Goal: Complete application form

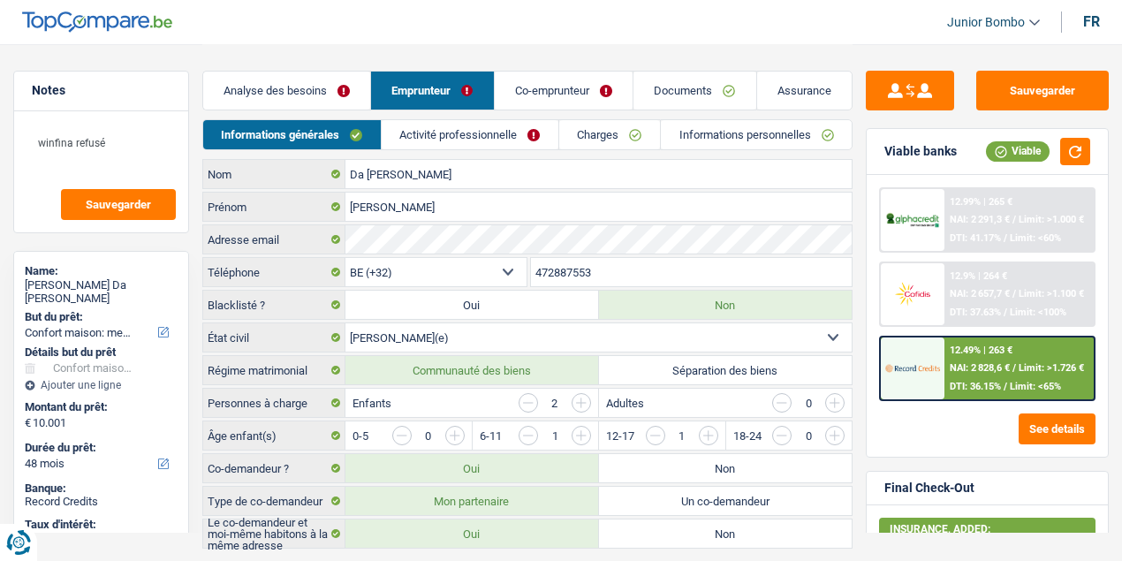
select select "household"
select select "48"
select select "32"
select select "married"
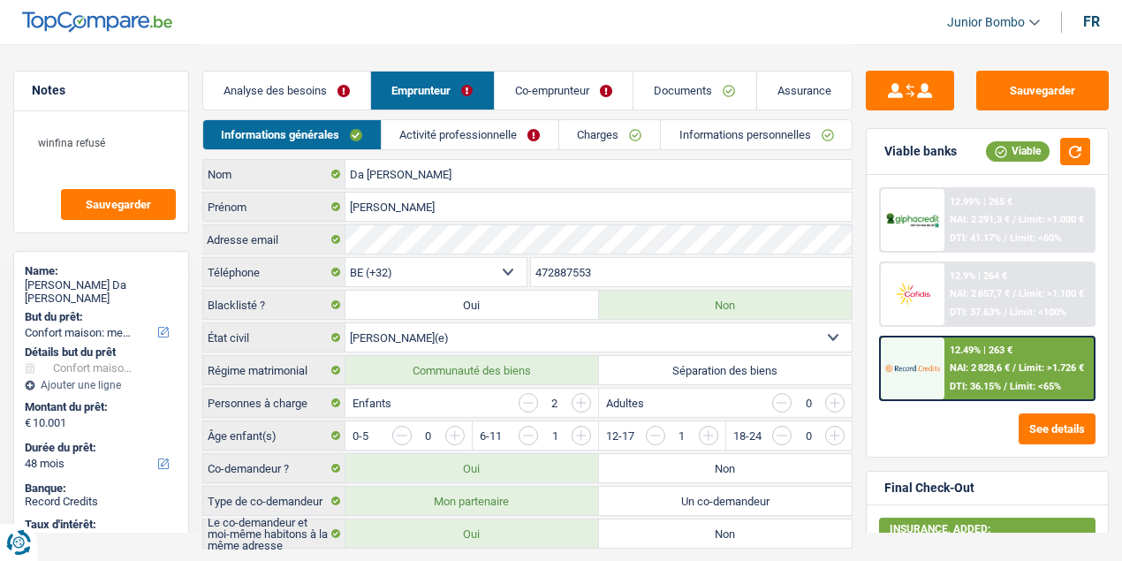
click at [702, 93] on link "Documents" at bounding box center [695, 91] width 123 height 38
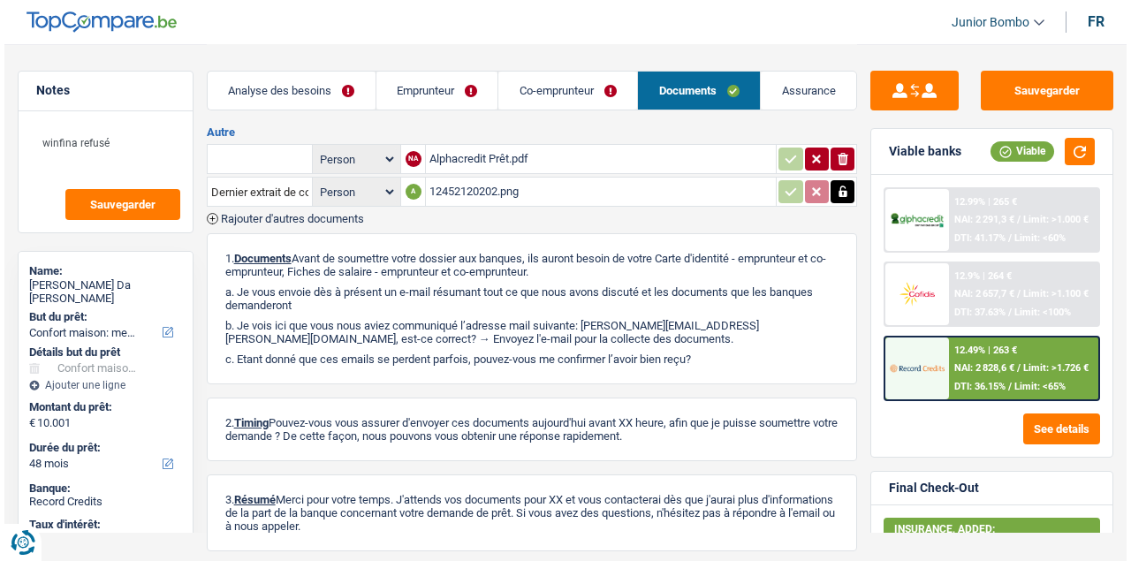
scroll to position [702, 0]
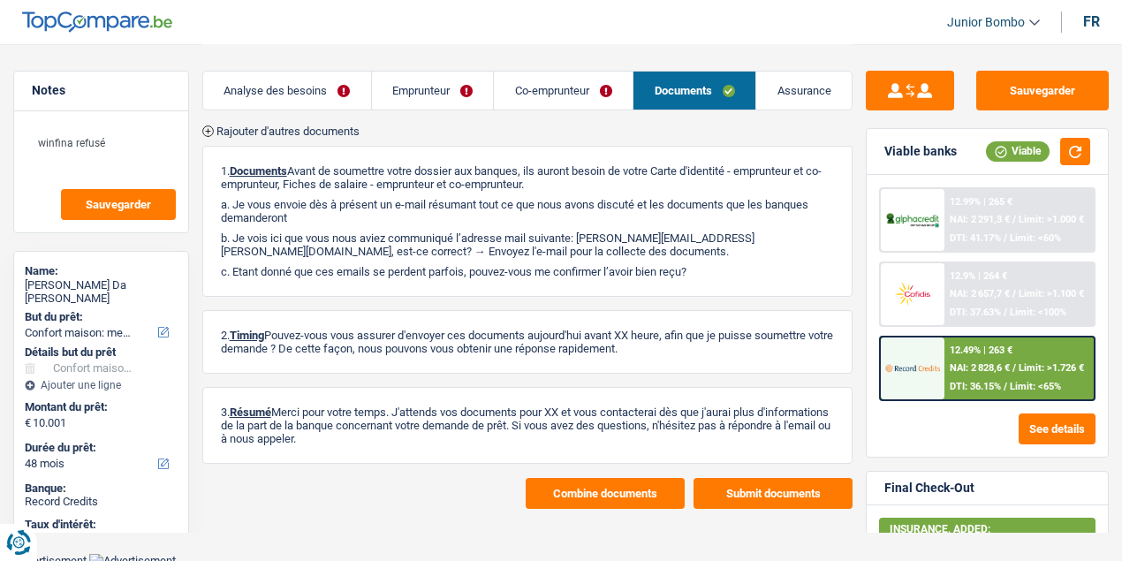
click at [596, 481] on button "Combine documents" at bounding box center [605, 493] width 159 height 31
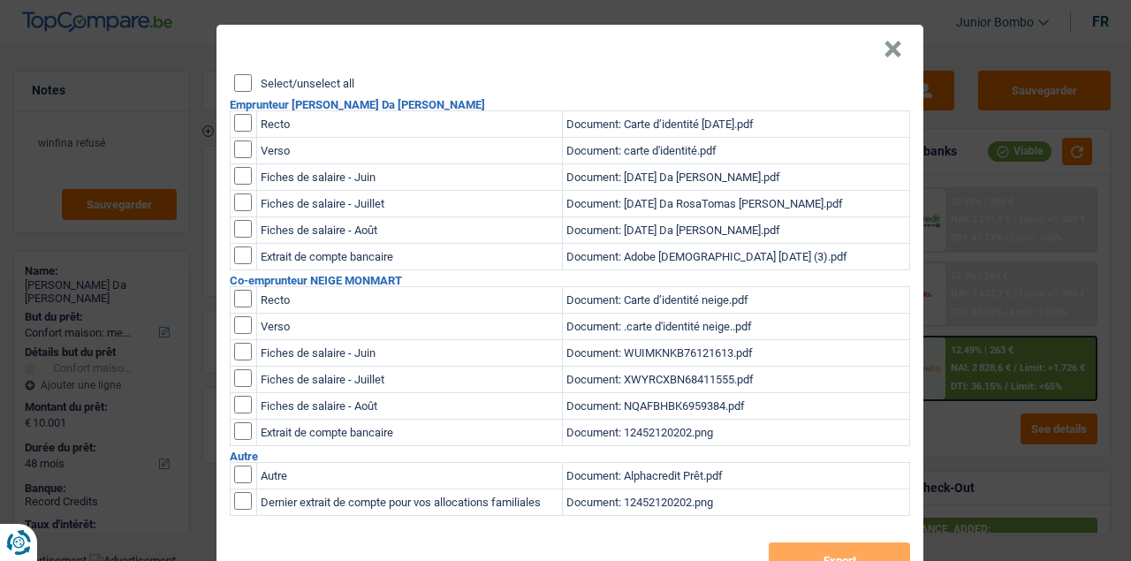
scroll to position [0, 0]
click at [237, 116] on input "checkbox" at bounding box center [243, 123] width 18 height 18
checkbox input "true"
click at [240, 145] on input "checkbox" at bounding box center [243, 149] width 18 height 18
checkbox input "true"
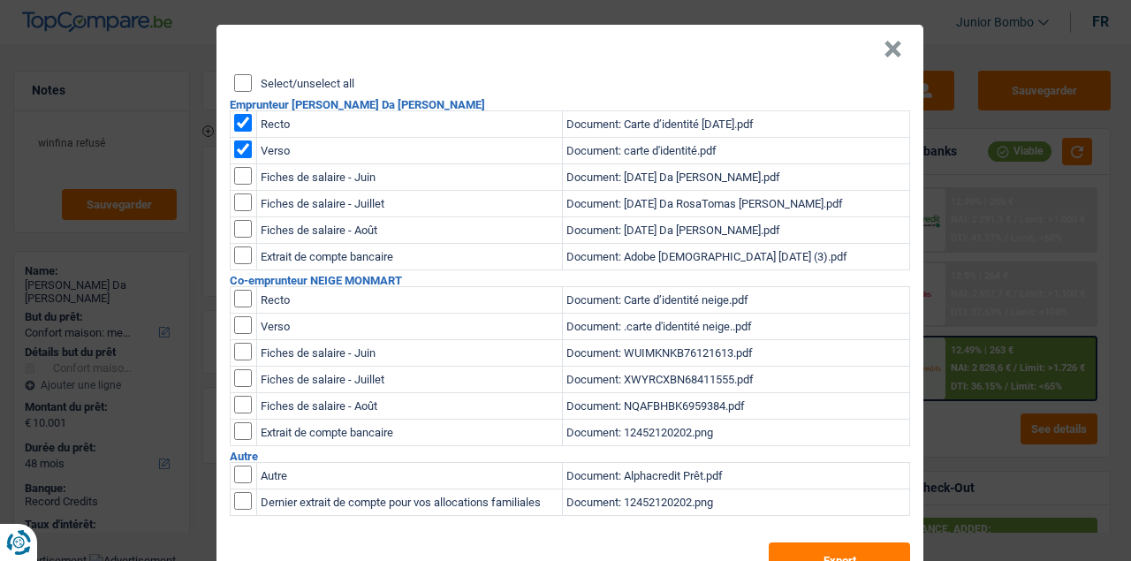
click at [245, 303] on input "checkbox" at bounding box center [243, 299] width 18 height 18
checkbox input "true"
click at [240, 320] on input "checkbox" at bounding box center [243, 325] width 18 height 18
checkbox input "true"
click at [819, 551] on button "Export" at bounding box center [839, 560] width 141 height 35
